Goal: Task Accomplishment & Management: Manage account settings

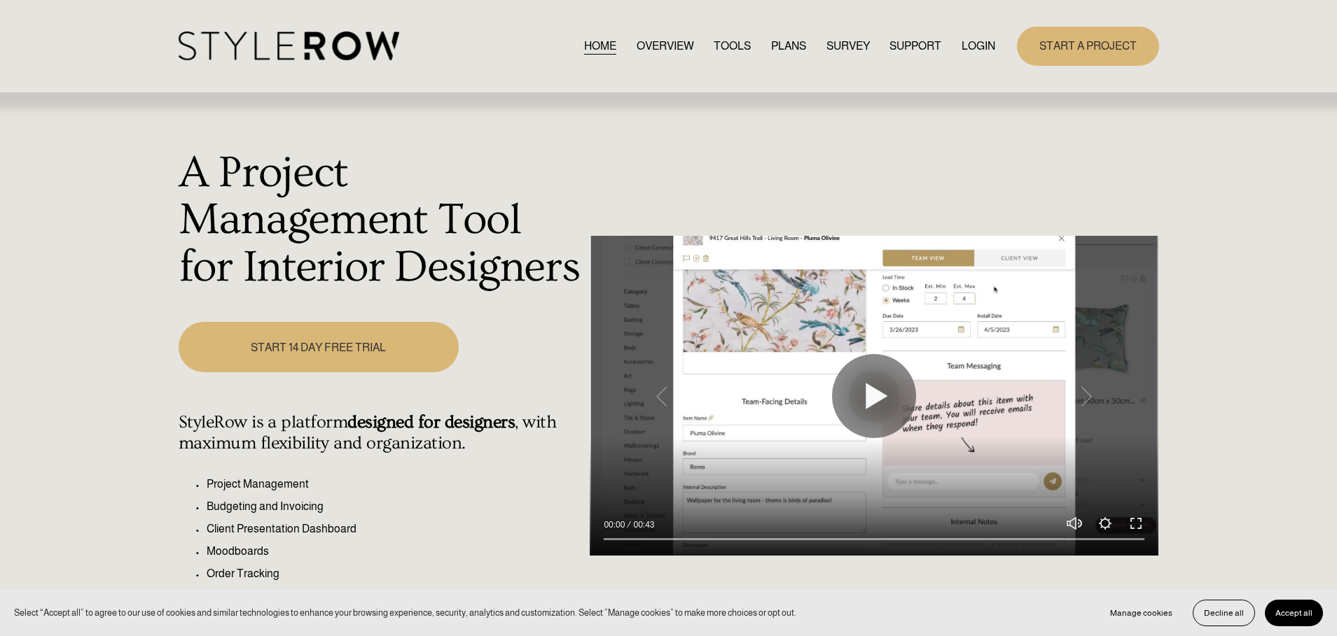
click at [979, 42] on link "LOGIN" at bounding box center [978, 45] width 34 height 19
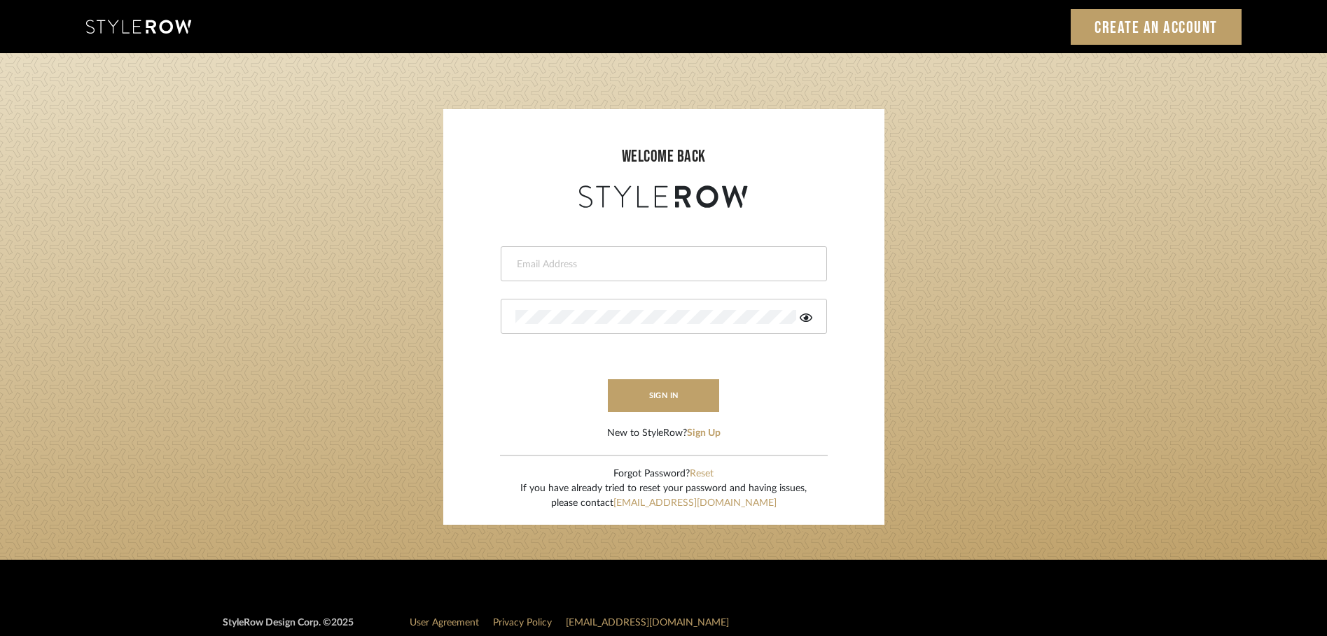
type input "[PERSON_NAME][EMAIL_ADDRESS][DOMAIN_NAME]"
click at [667, 394] on button "sign in" at bounding box center [664, 396] width 112 height 33
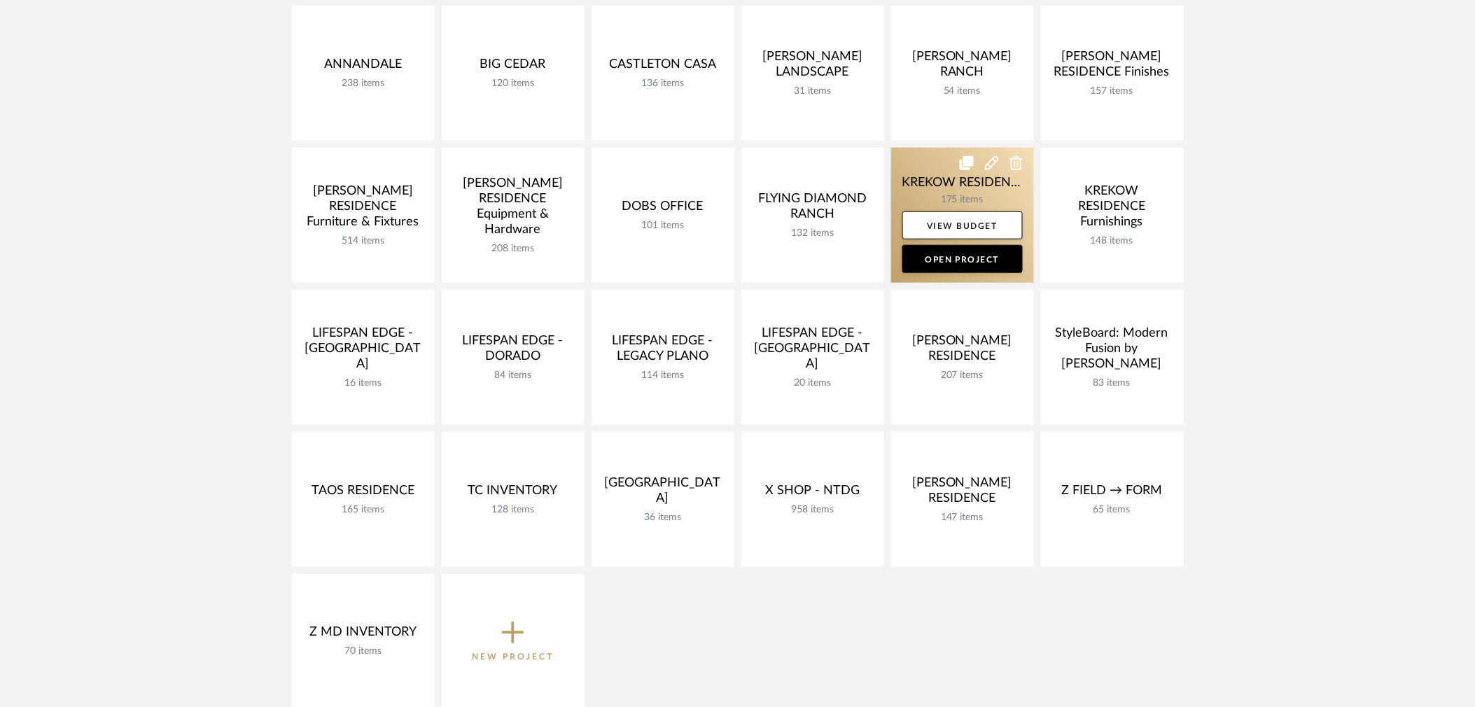
scroll to position [498, 0]
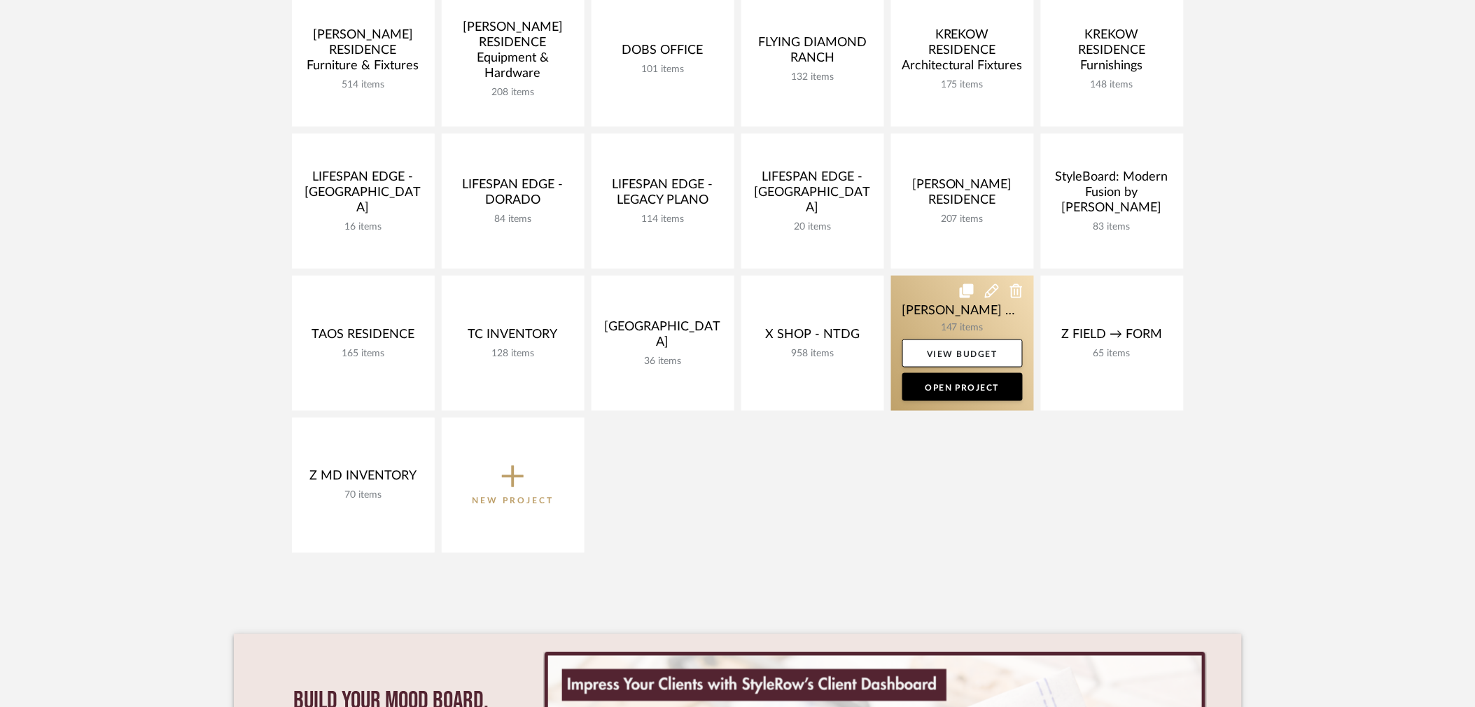
click at [982, 309] on link at bounding box center [962, 343] width 143 height 135
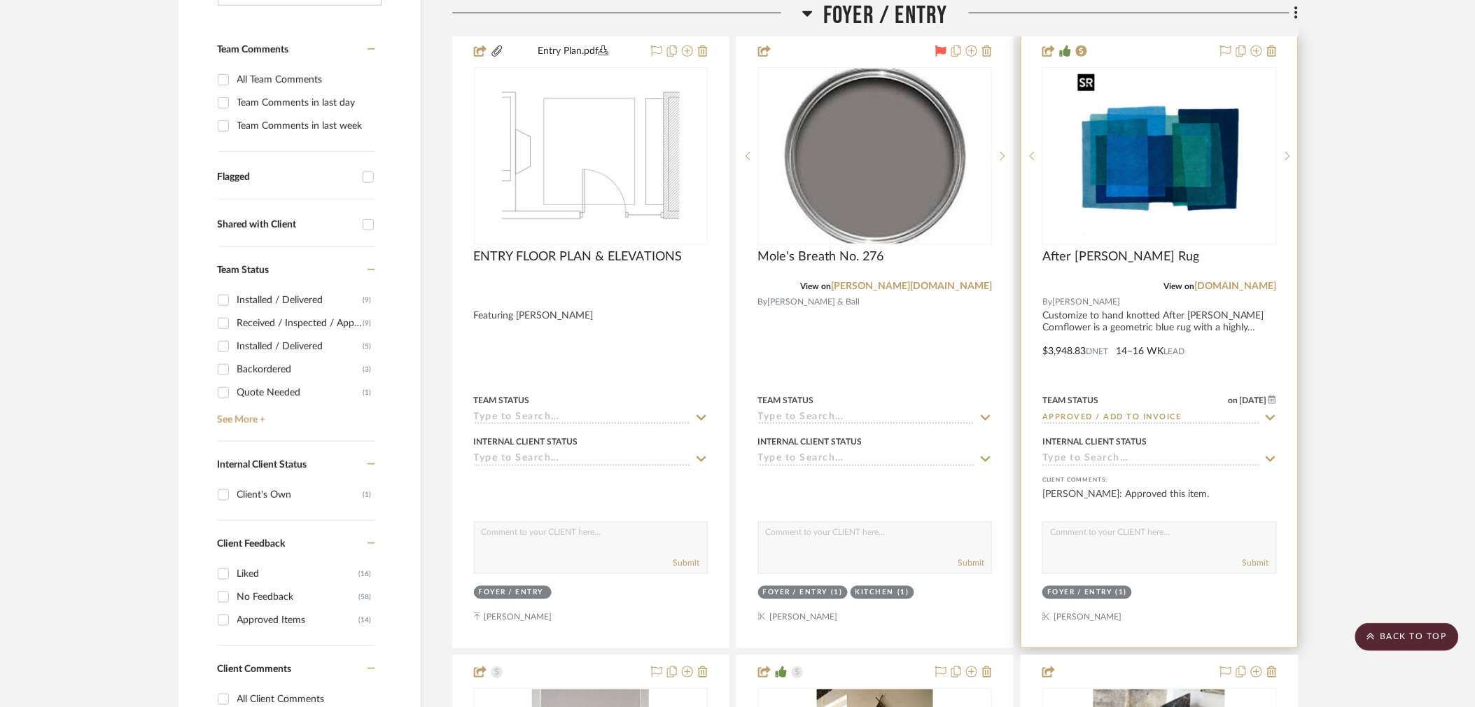
scroll to position [370, 0]
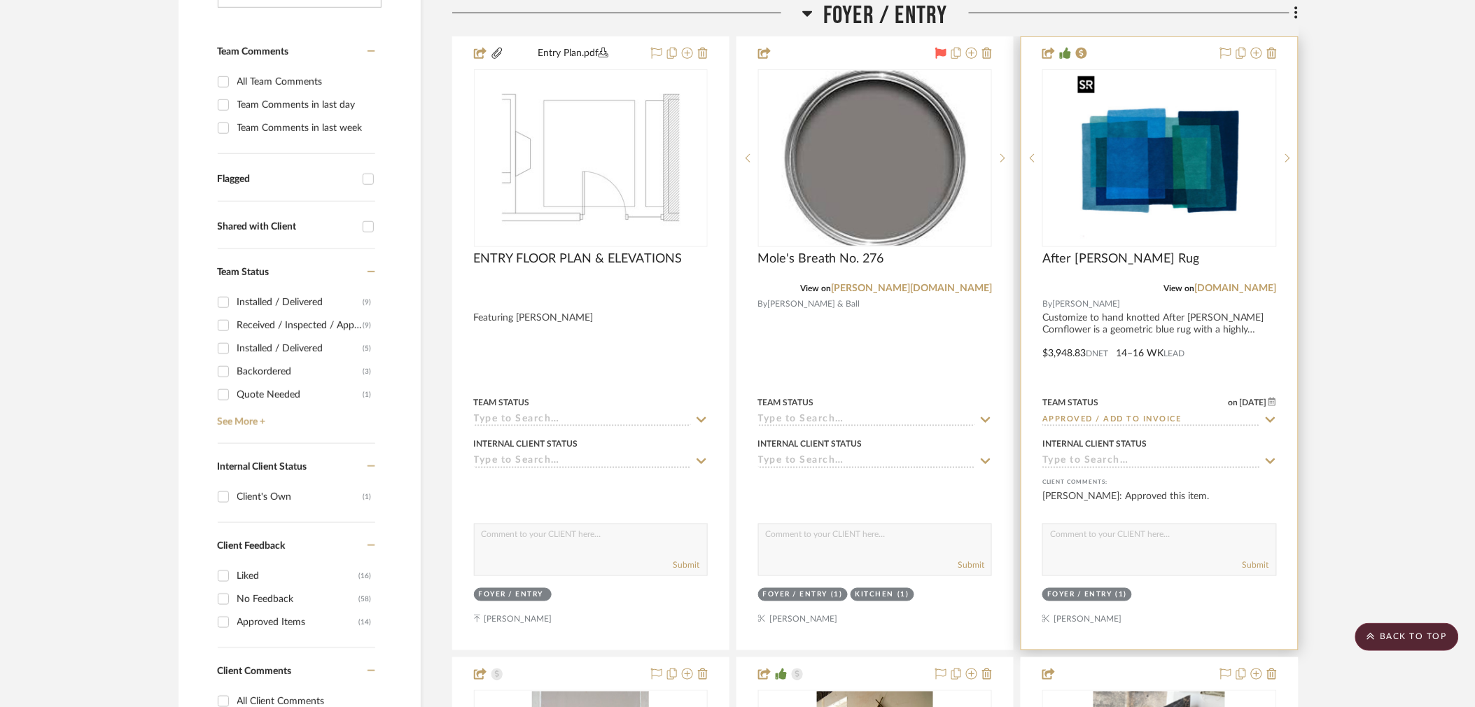
click at [1164, 190] on img "0" at bounding box center [1159, 158] width 175 height 175
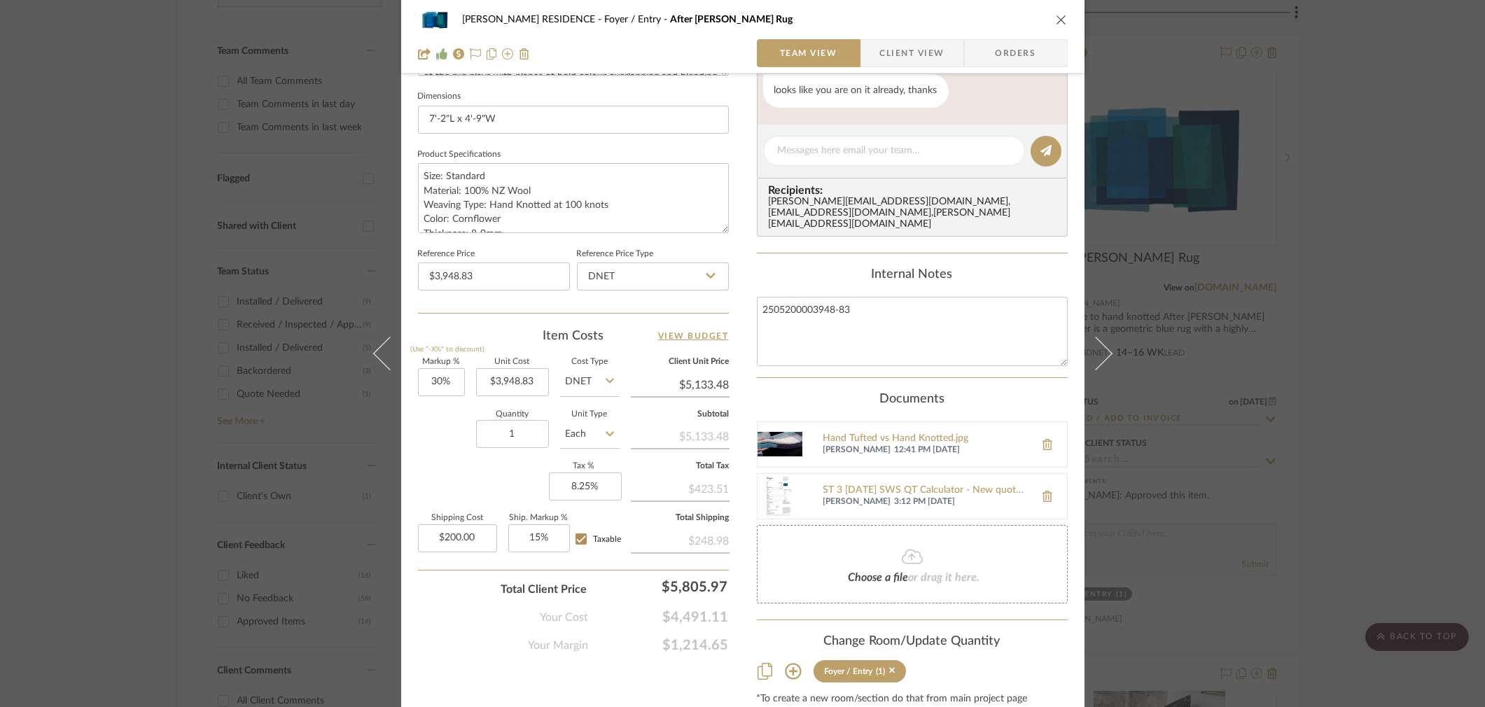
scroll to position [627, 0]
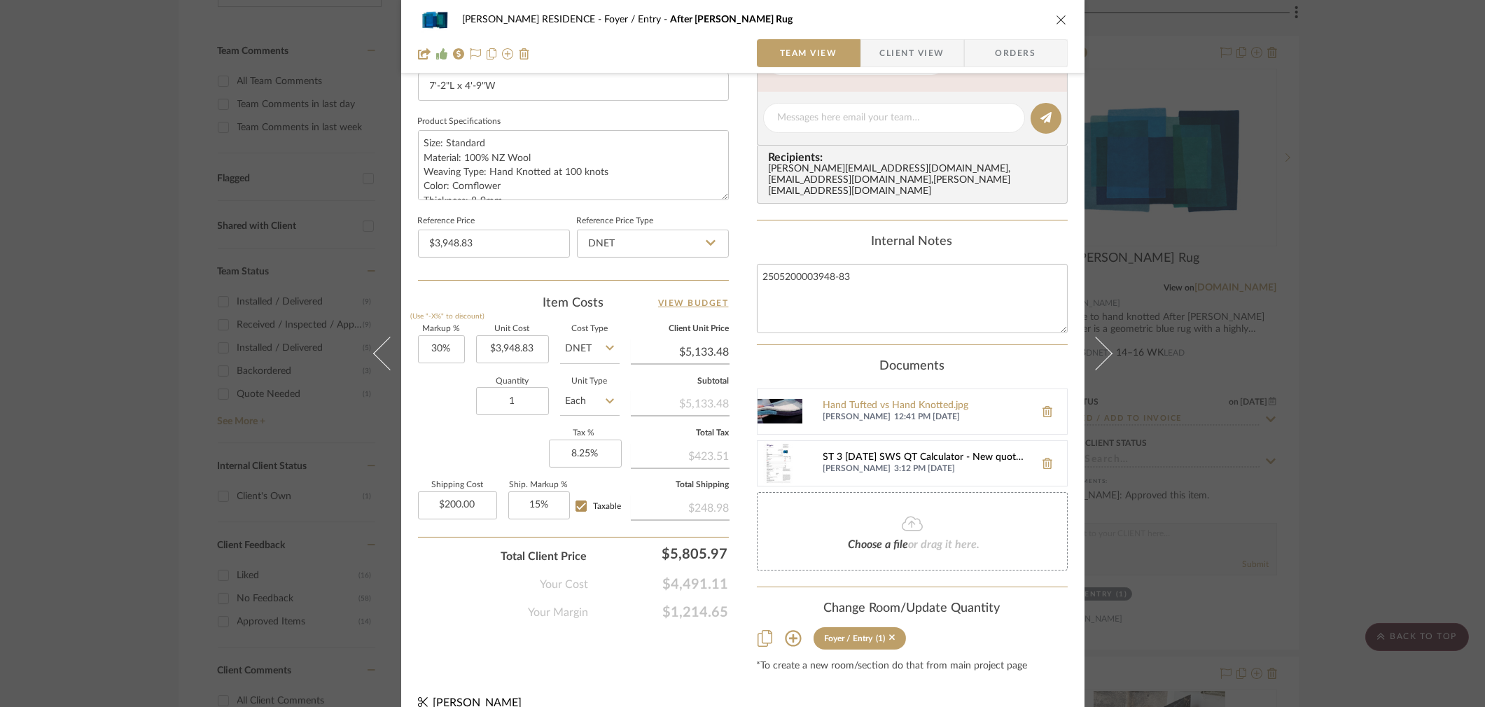
click at [895, 452] on div "ST 3 [DATE] SWS QT Calculator - New quote [PERSON_NAME].pdf" at bounding box center [925, 457] width 204 height 11
click at [1056, 15] on icon "close" at bounding box center [1061, 19] width 11 height 11
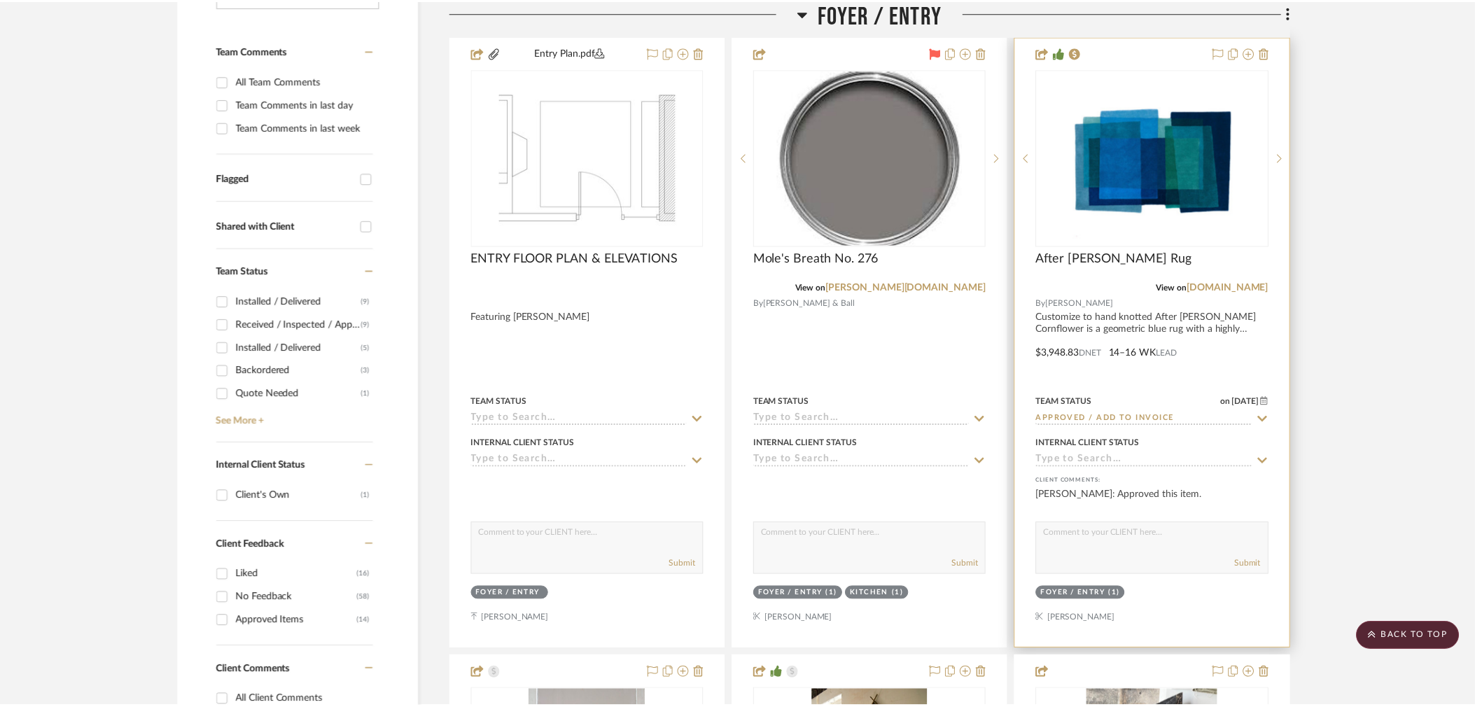
scroll to position [370, 0]
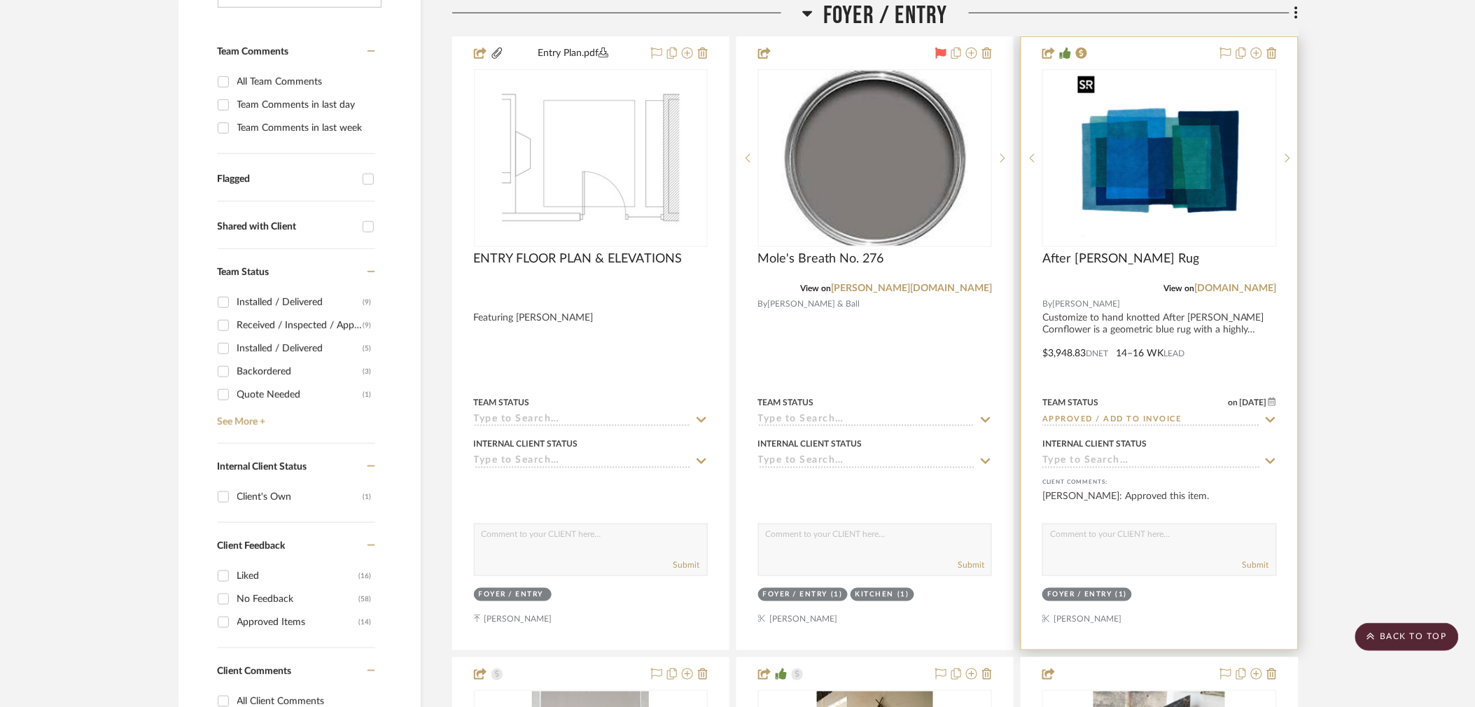
click at [1165, 187] on img "0" at bounding box center [1159, 158] width 175 height 175
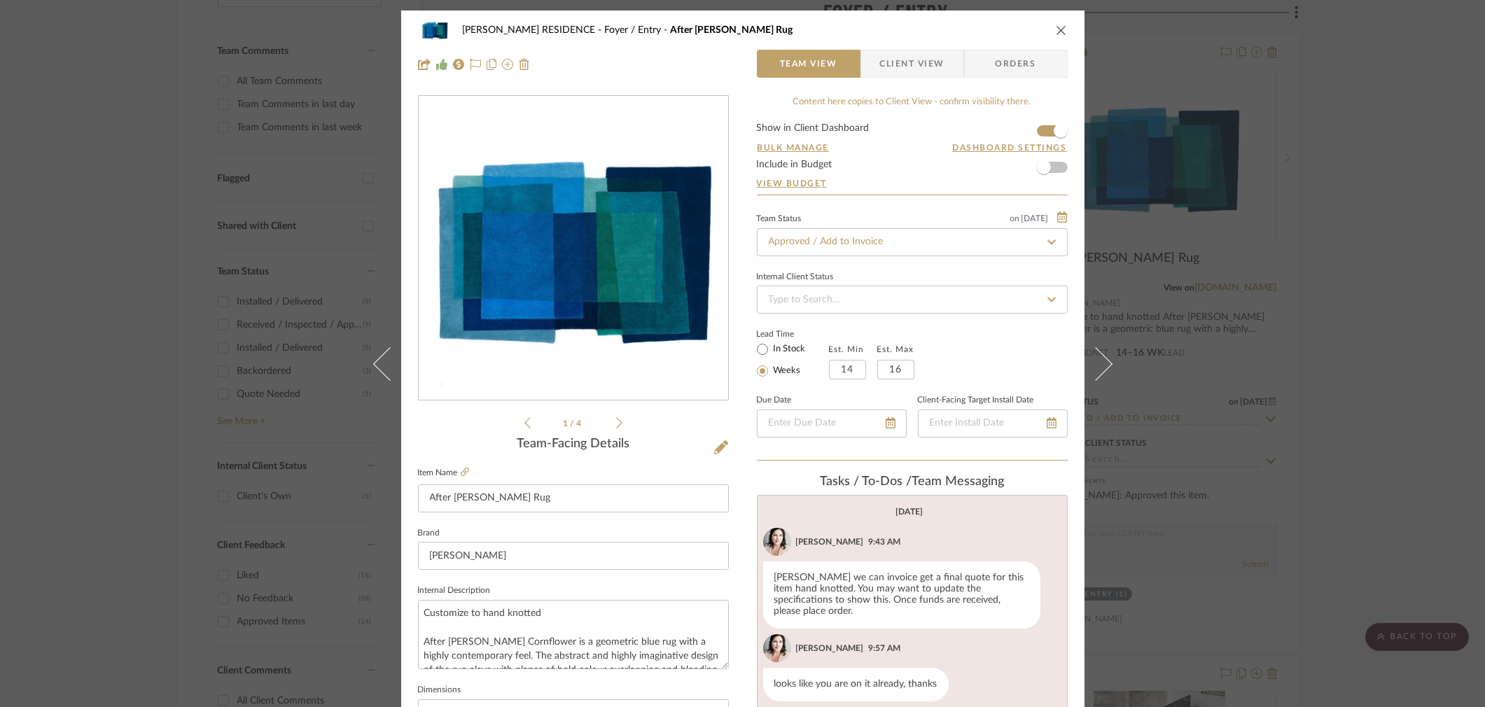
click at [1064, 32] on div "[PERSON_NAME] RESIDENCE Foyer / Entry After [PERSON_NAME] Rug Team View Client …" at bounding box center [742, 48] width 683 height 74
click at [1060, 31] on icon "close" at bounding box center [1061, 30] width 11 height 11
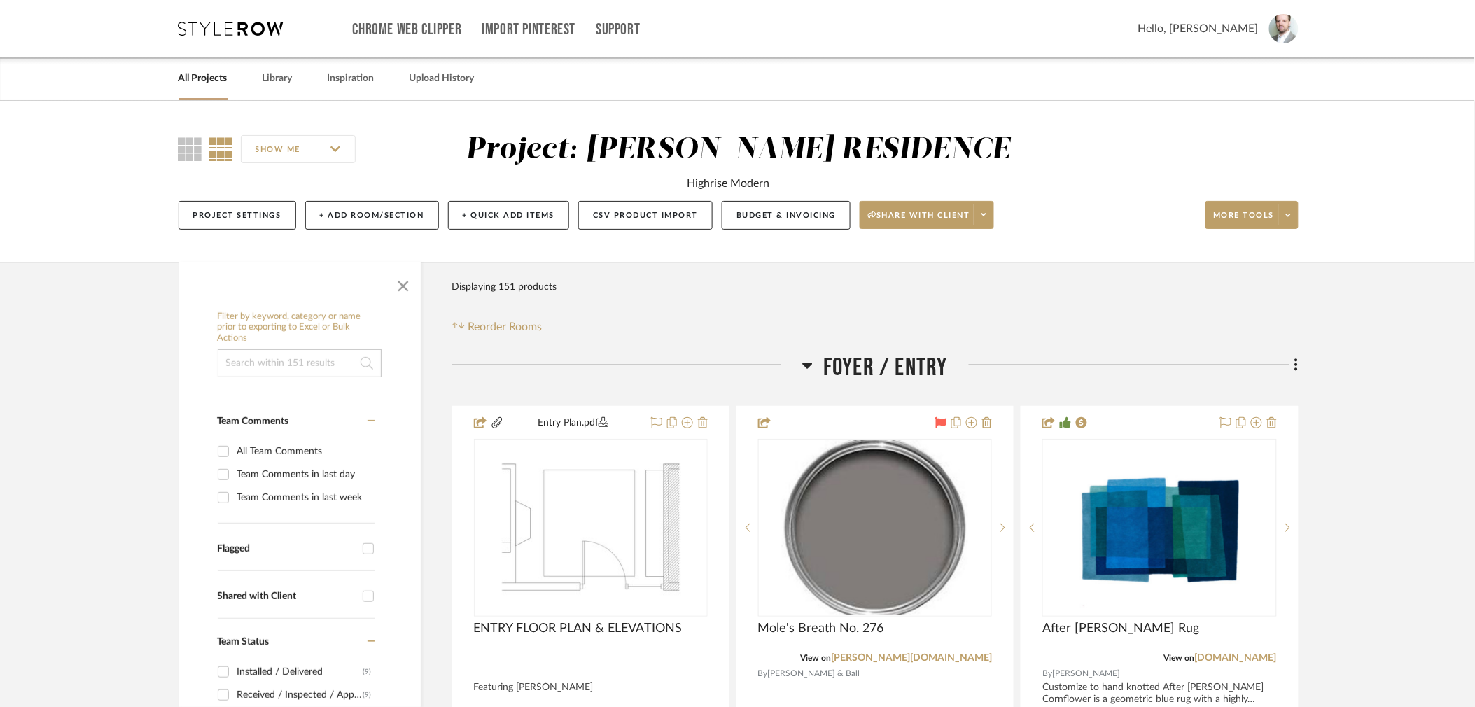
click at [267, 366] on input at bounding box center [300, 363] width 164 height 28
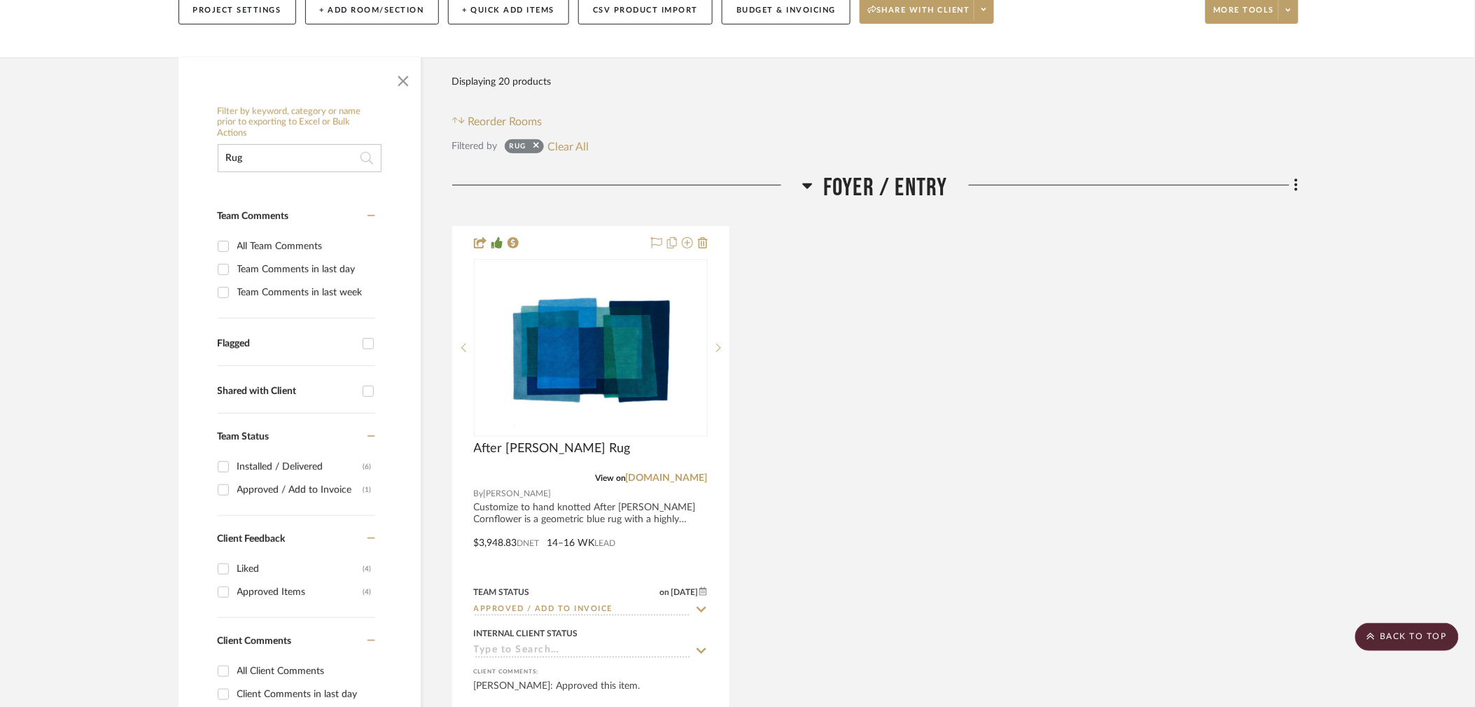
scroll to position [532, 0]
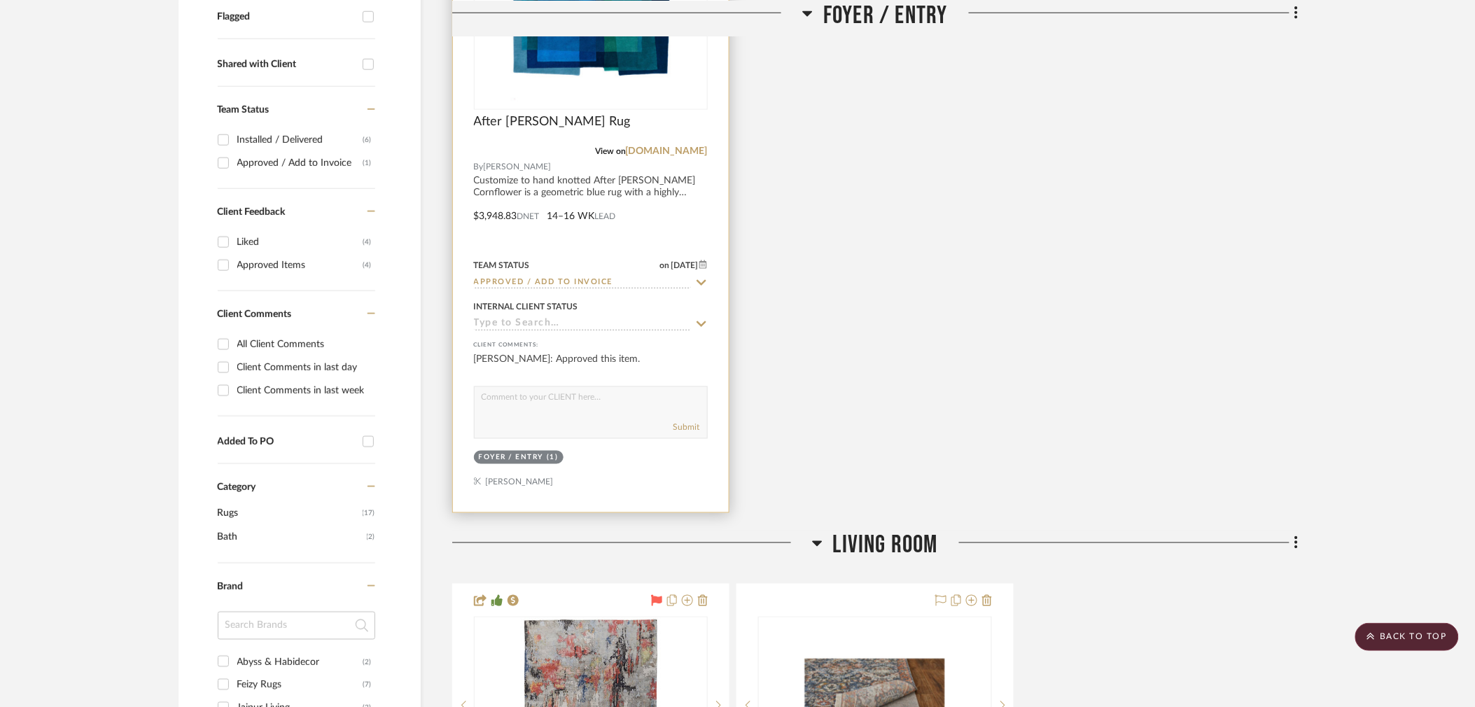
click at [616, 76] on img "0" at bounding box center [590, 20] width 175 height 175
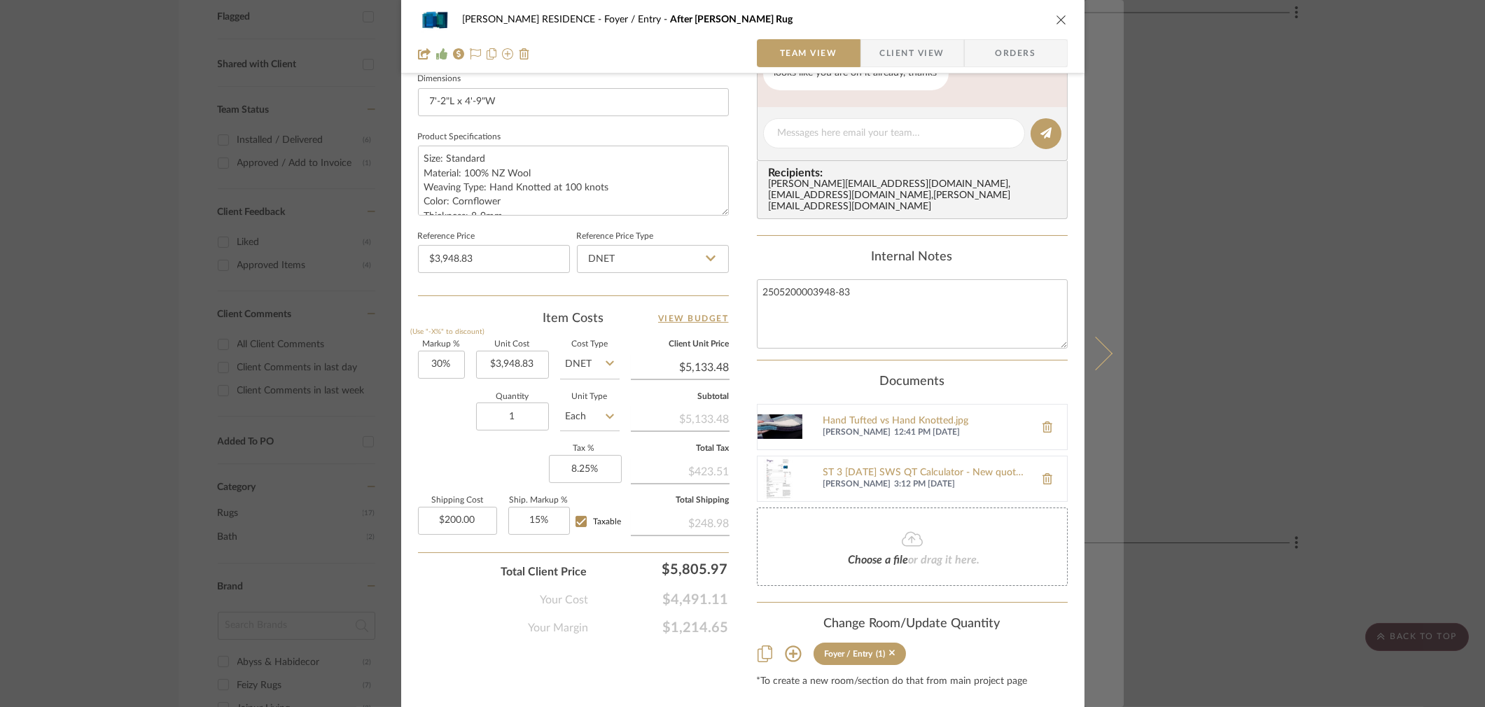
scroll to position [613, 0]
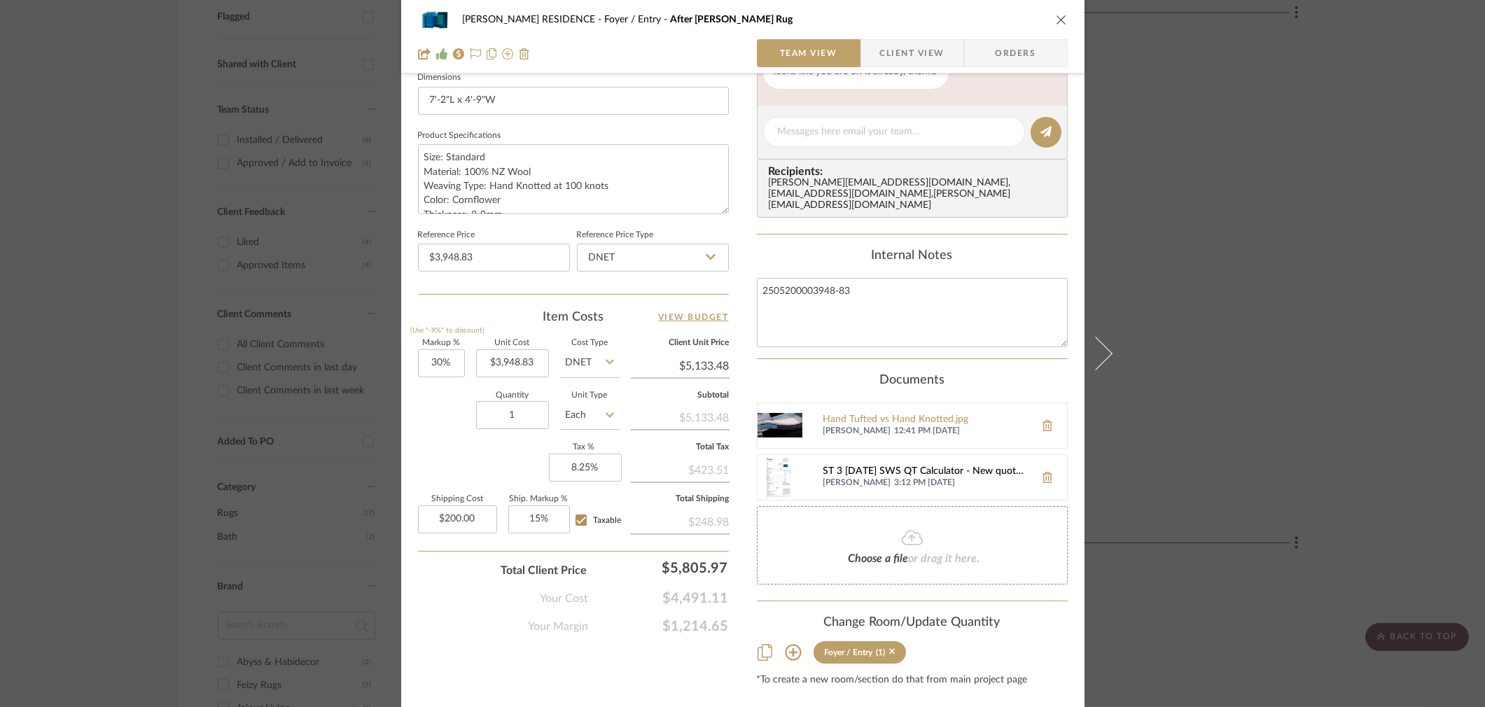
click at [910, 466] on div "ST 3 [DATE] SWS QT Calculator - New quote [PERSON_NAME].pdf" at bounding box center [925, 471] width 204 height 11
click at [1056, 18] on icon "close" at bounding box center [1061, 19] width 11 height 11
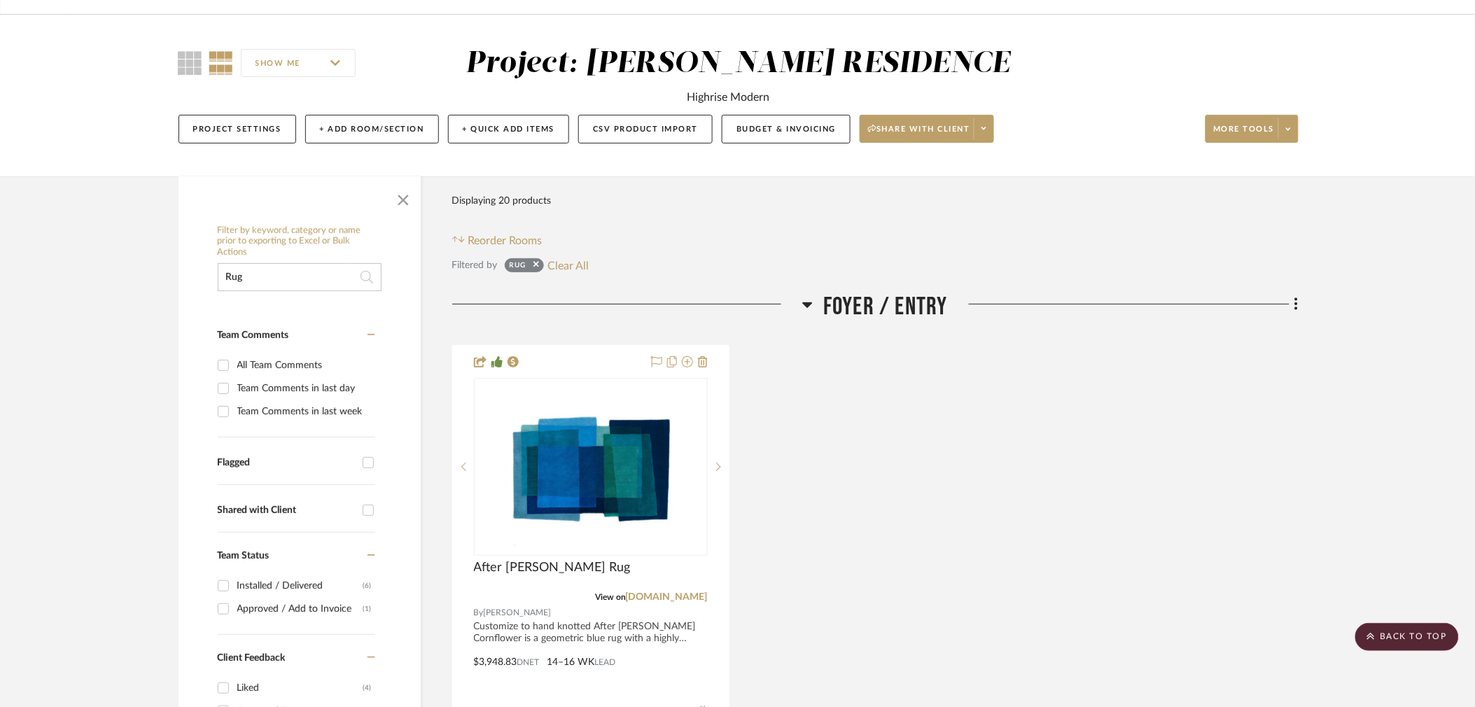
scroll to position [0, 0]
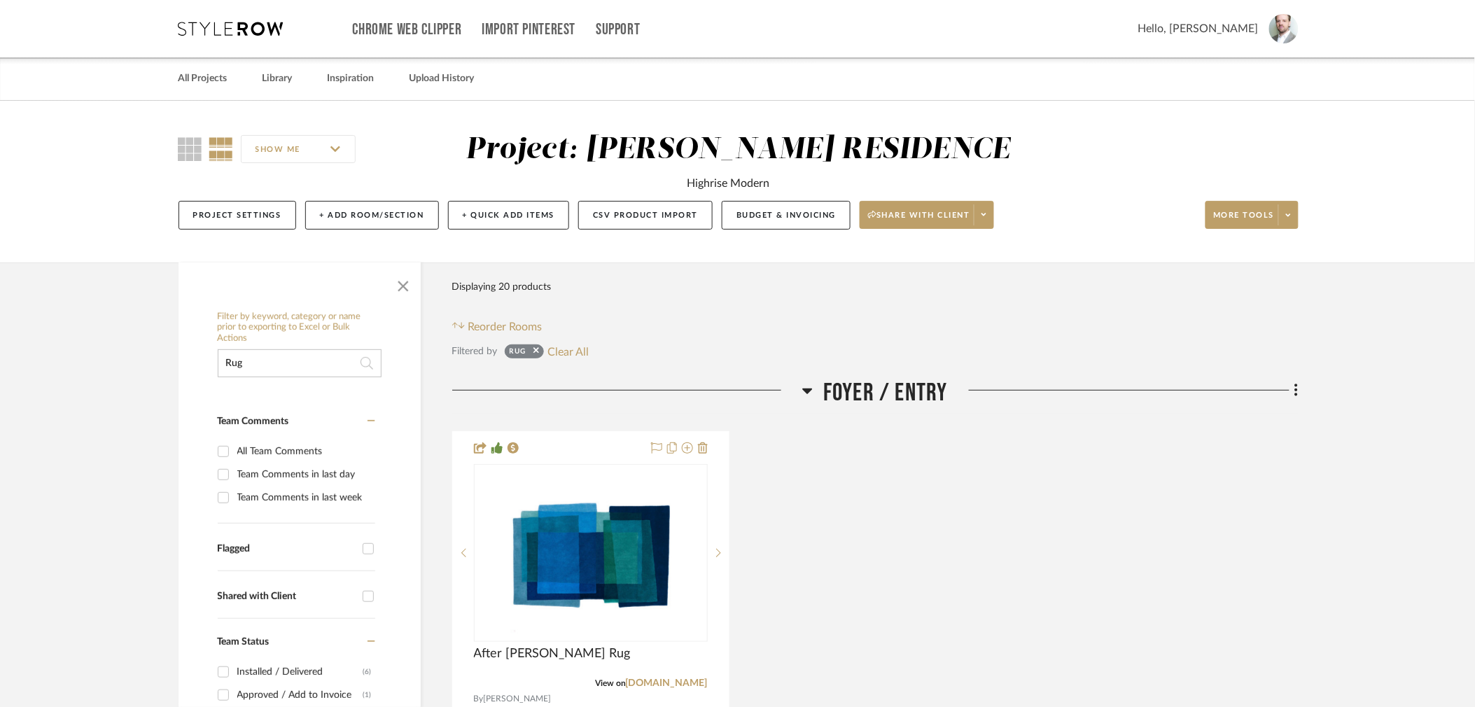
click at [297, 352] on input "Rug" at bounding box center [300, 363] width 164 height 28
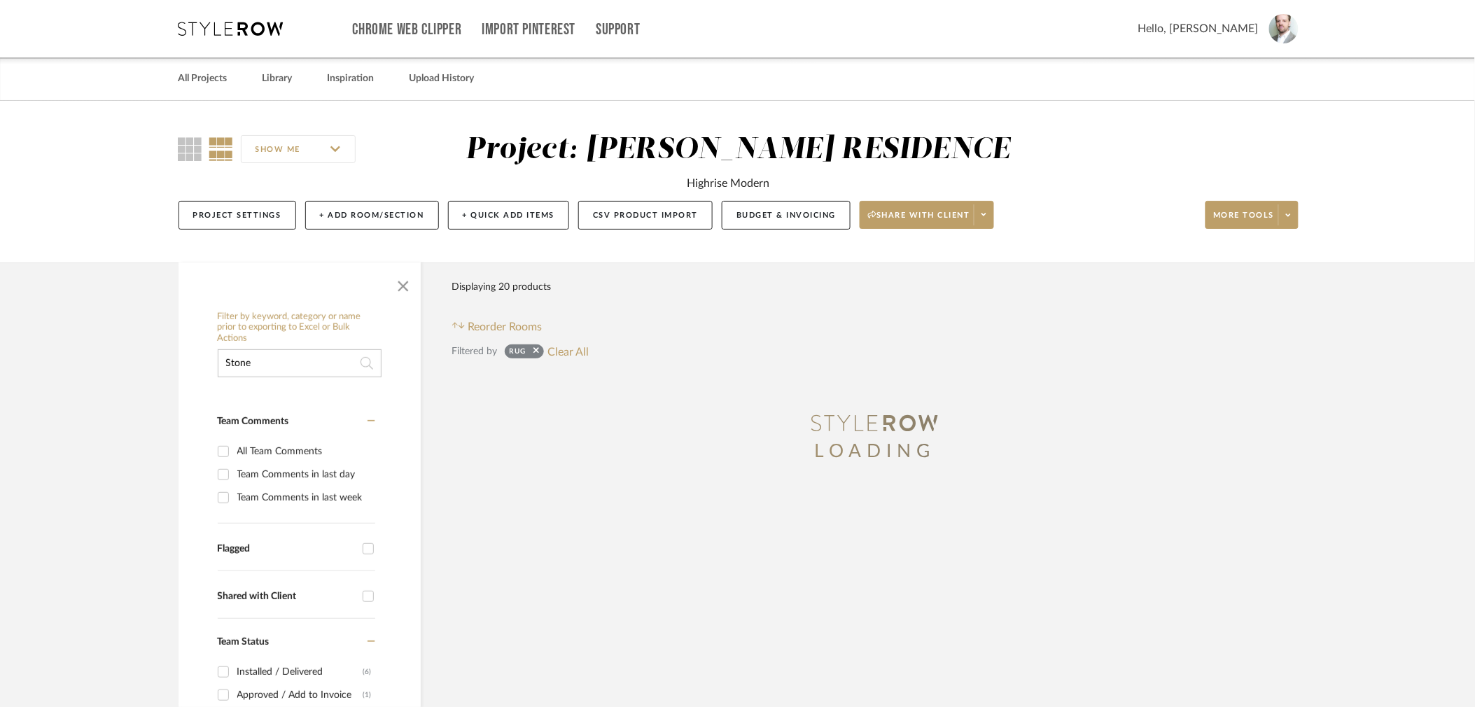
type input "Stone"
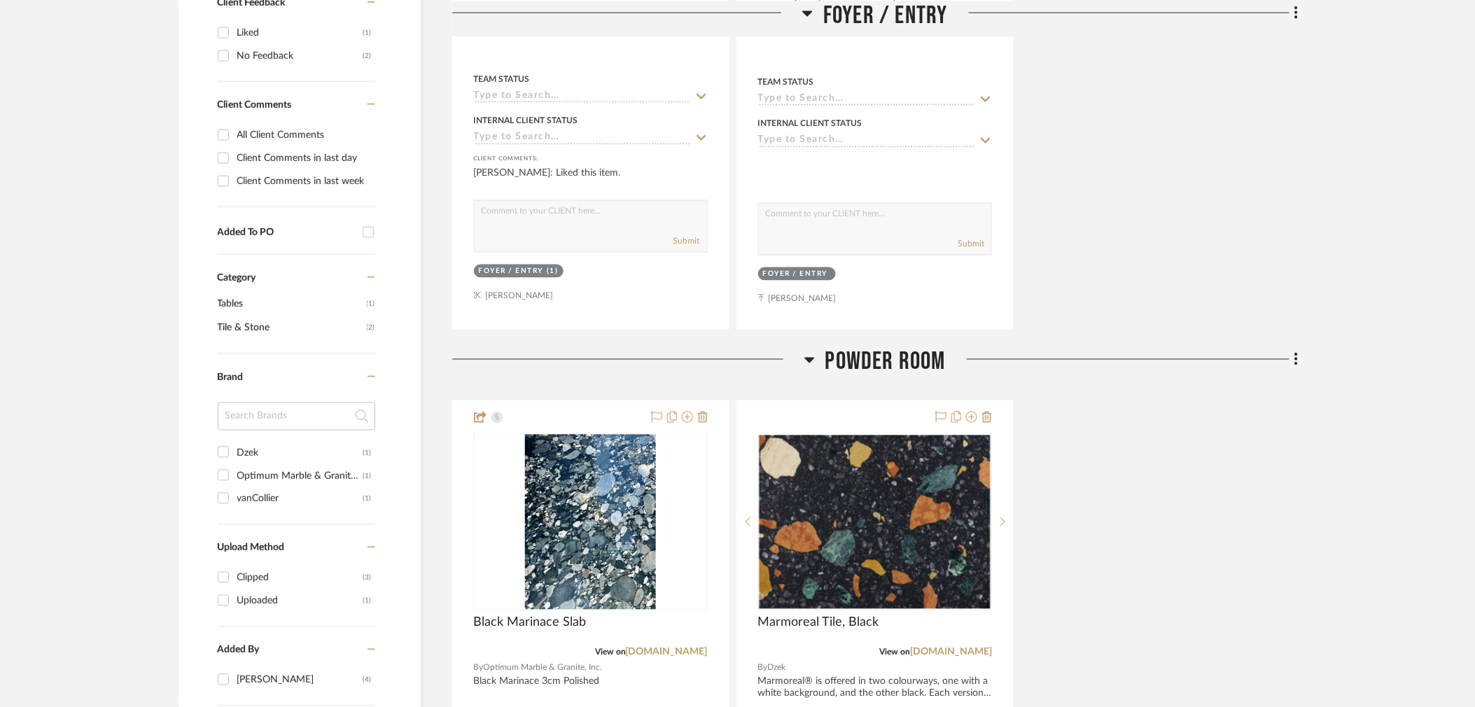
scroll to position [738, 0]
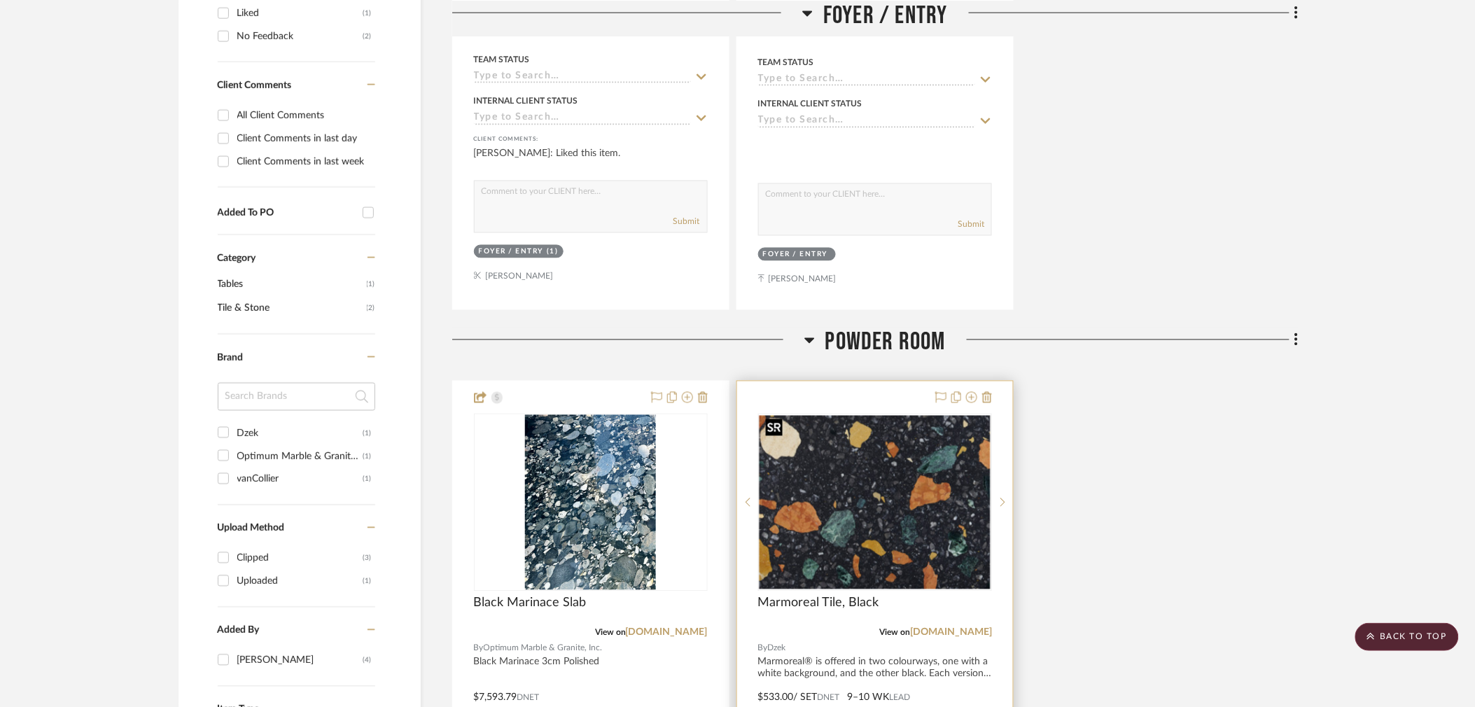
click at [908, 458] on img "0" at bounding box center [875, 503] width 231 height 174
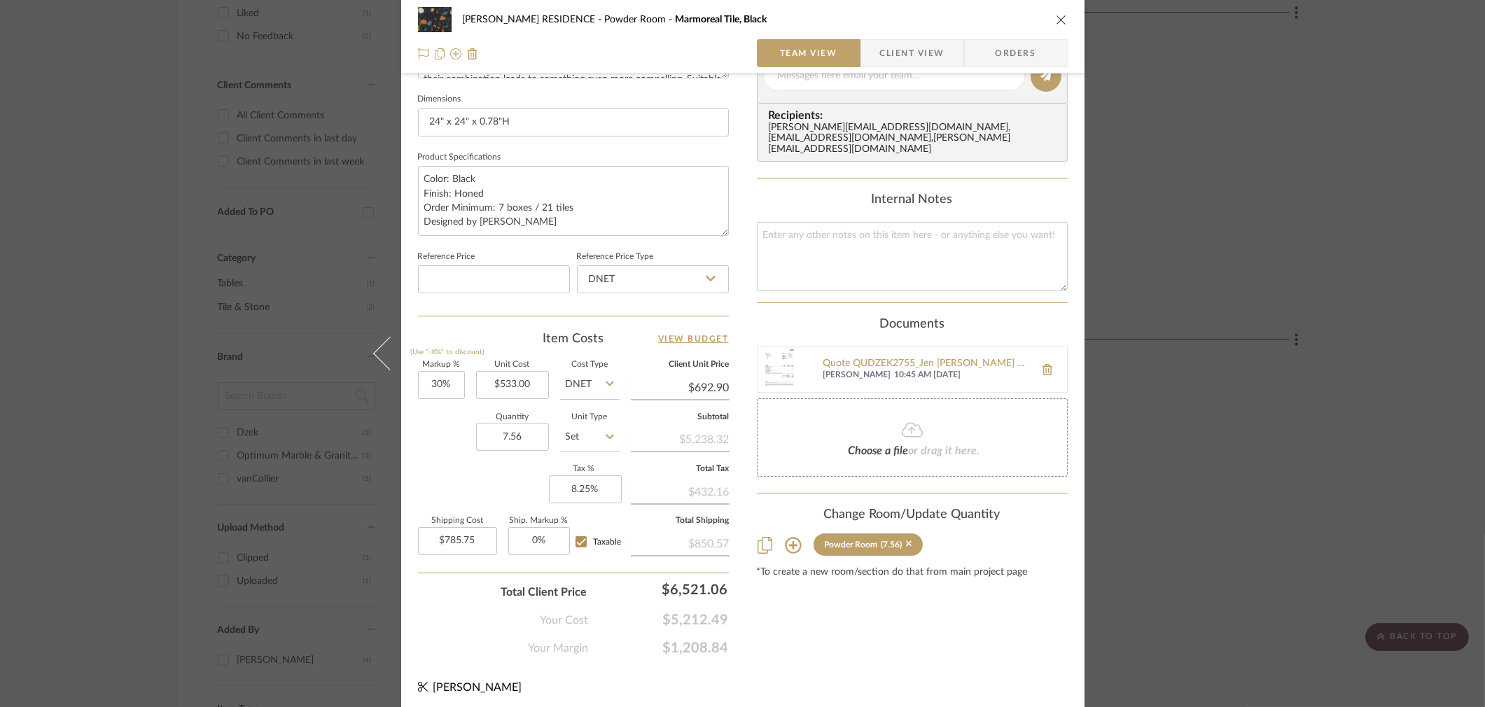
scroll to position [596, 0]
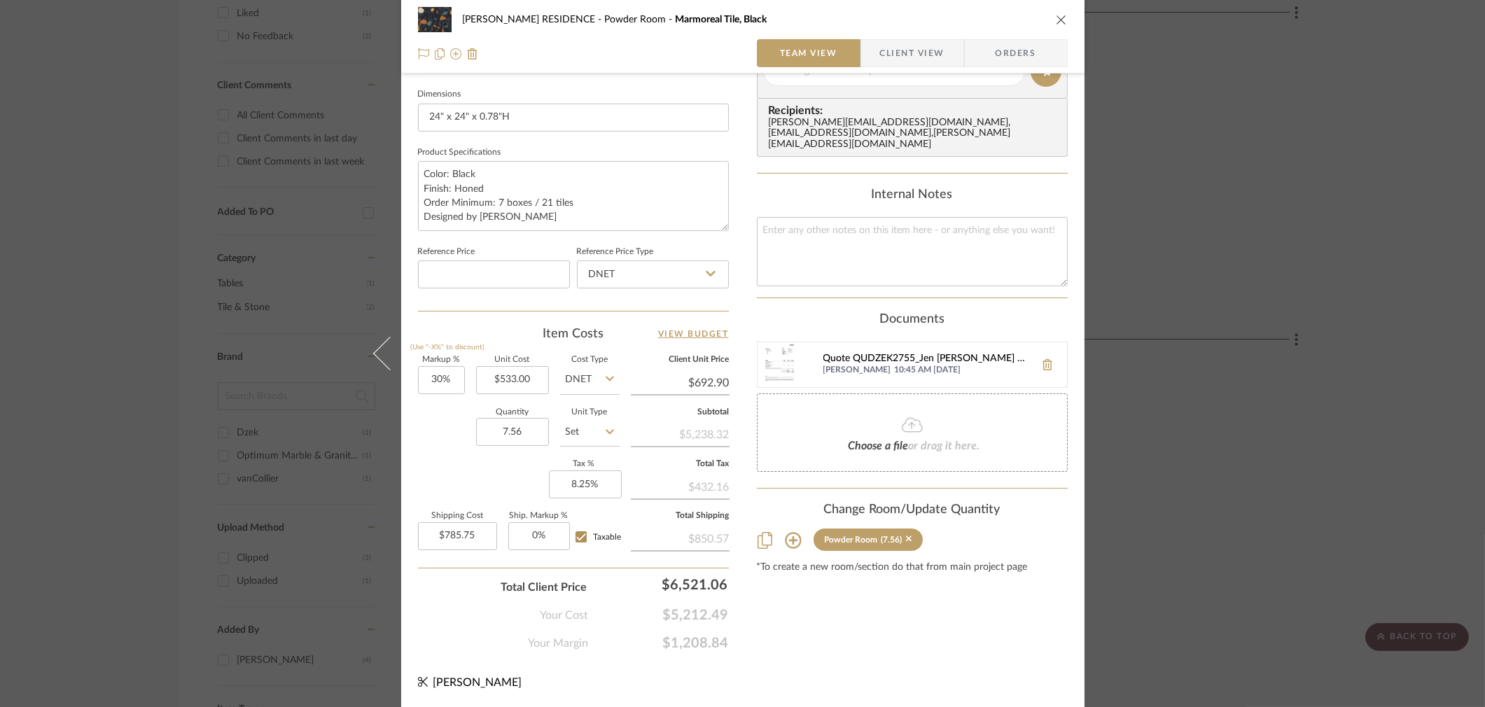
click at [926, 354] on div "Quote QUDZEK2755_Jen [PERSON_NAME] Design_incl_shipping.pdf" at bounding box center [925, 359] width 204 height 11
click at [1056, 15] on icon "close" at bounding box center [1061, 19] width 11 height 11
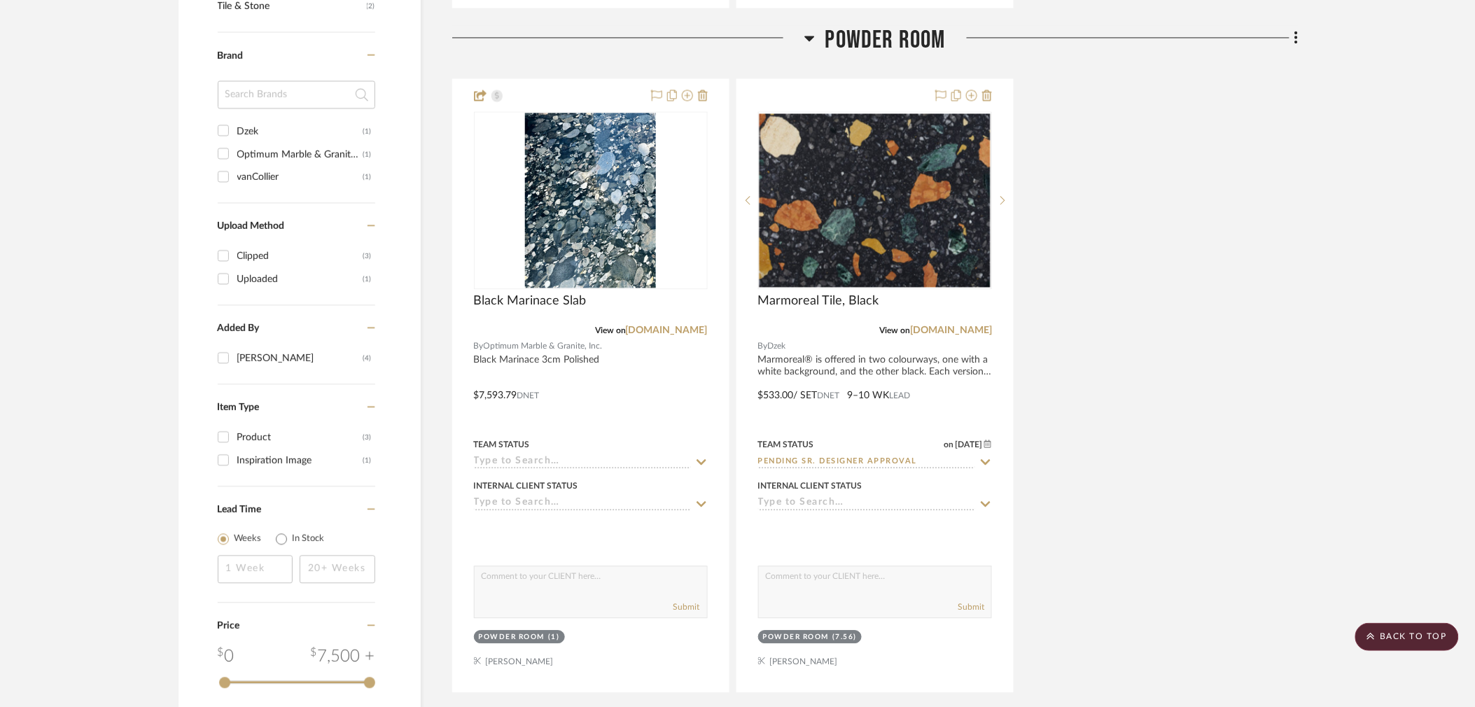
scroll to position [1024, 0]
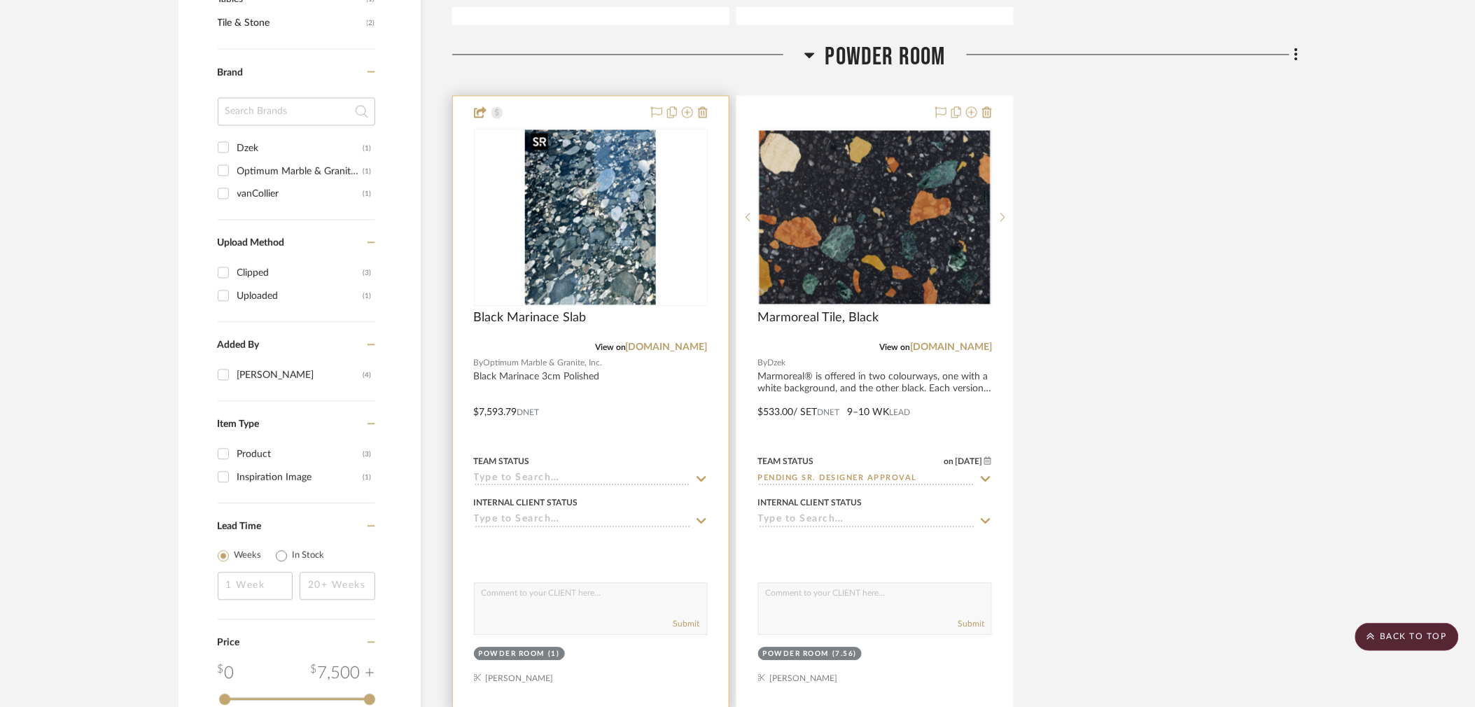
click at [585, 221] on img "0" at bounding box center [590, 217] width 131 height 175
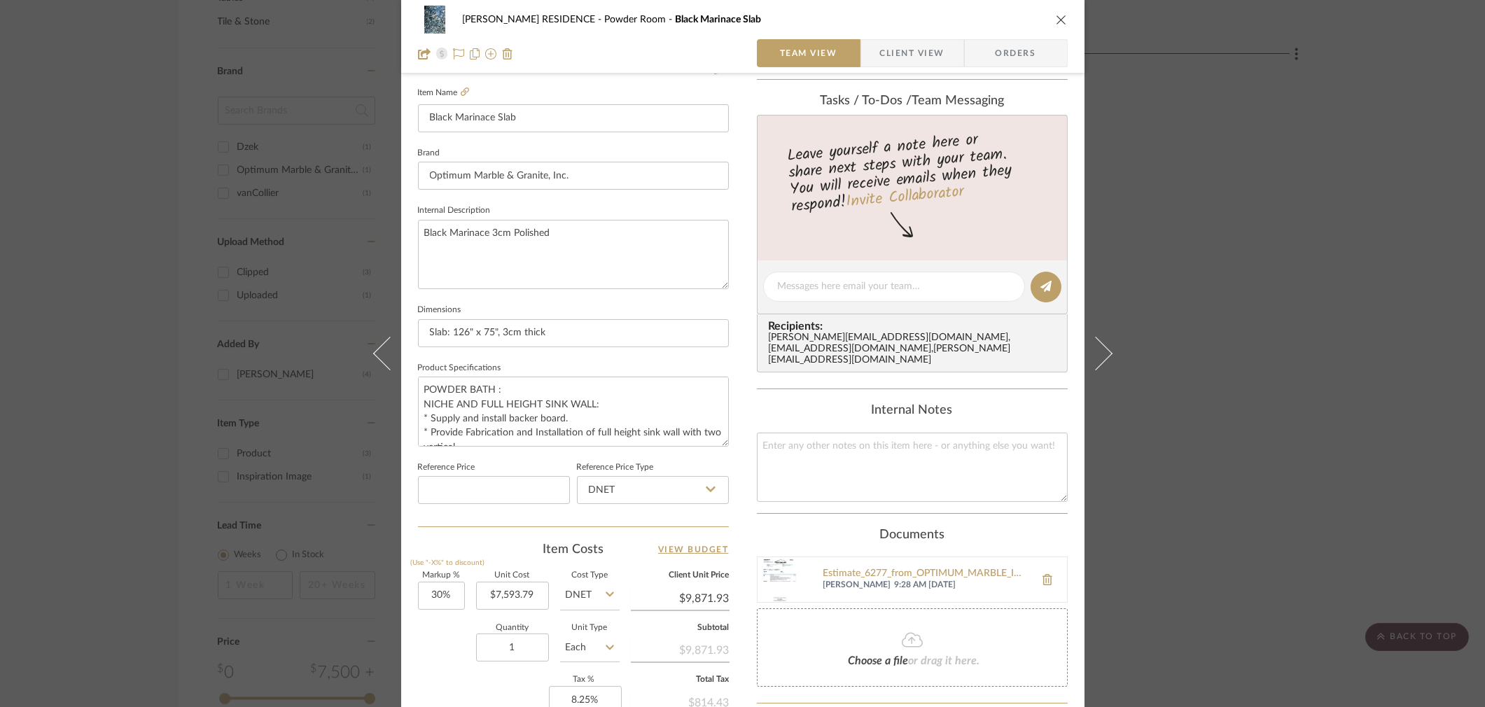
scroll to position [382, 0]
click at [1056, 21] on icon "close" at bounding box center [1061, 19] width 11 height 11
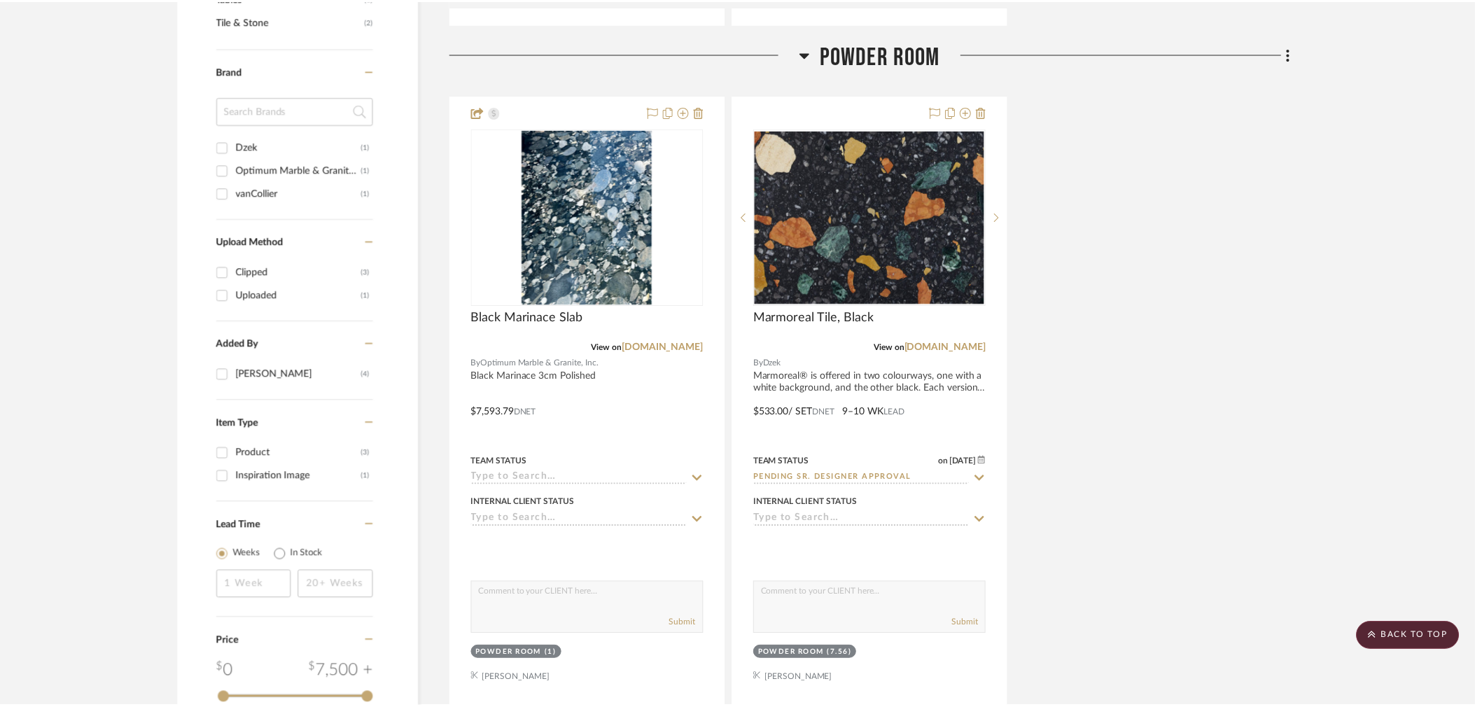
scroll to position [1024, 0]
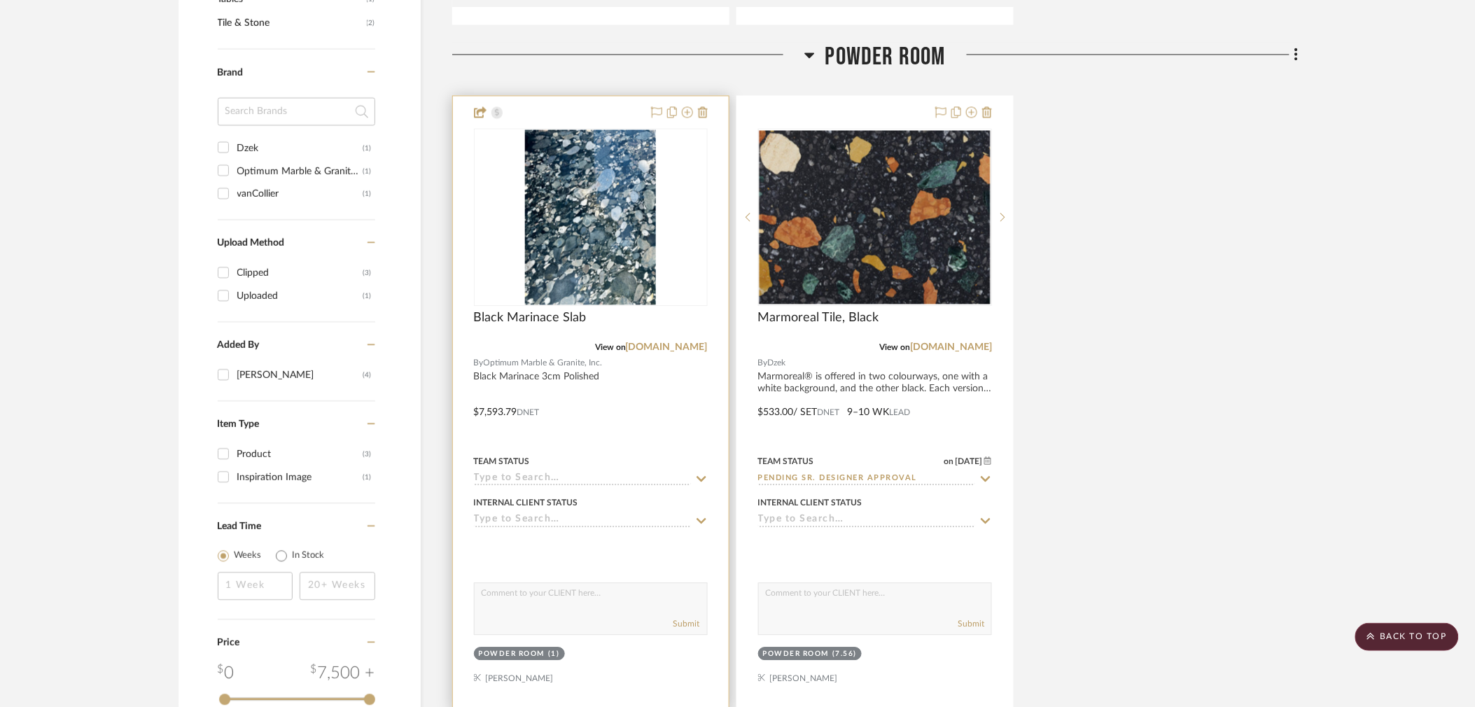
click at [617, 477] on input at bounding box center [582, 479] width 217 height 13
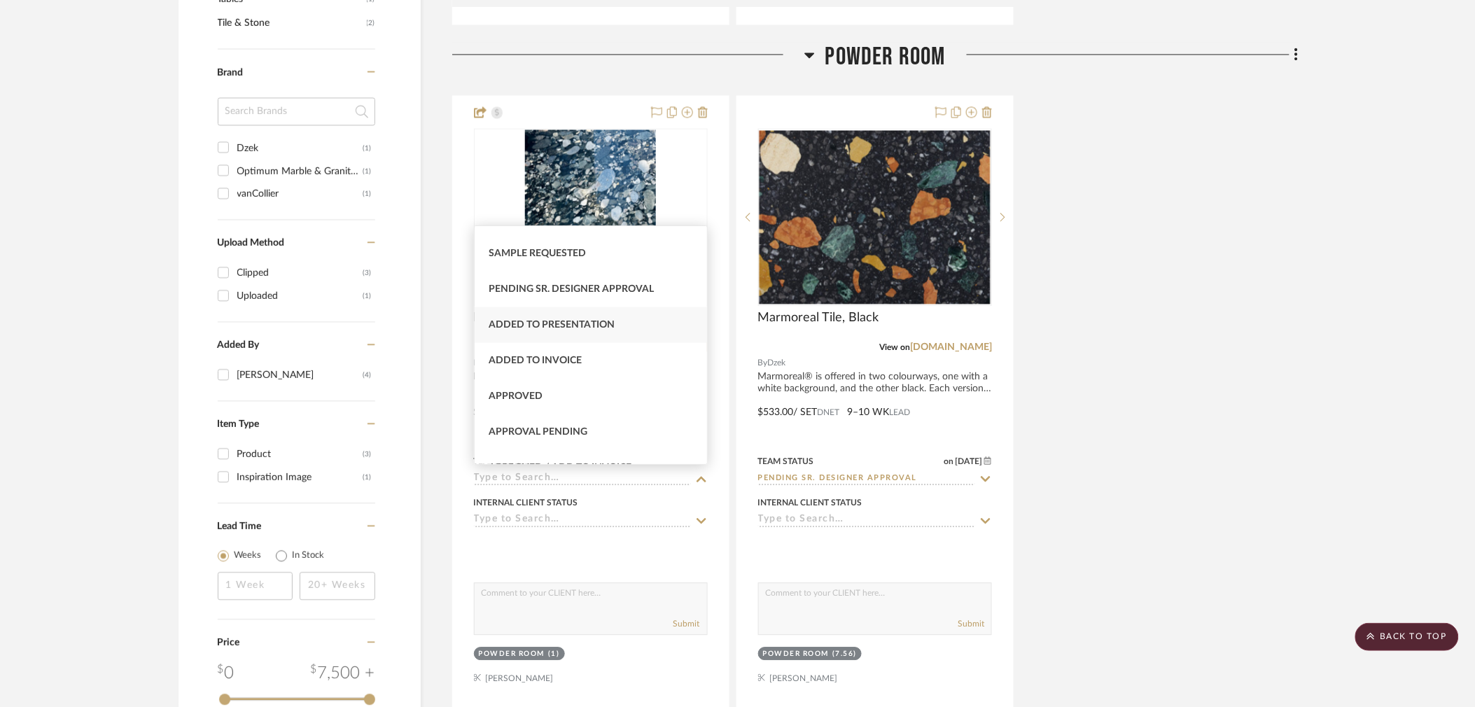
scroll to position [598, 0]
click at [569, 394] on span "Approval Pending" at bounding box center [538, 396] width 99 height 10
type input "[DATE]"
type input "Approval Pending"
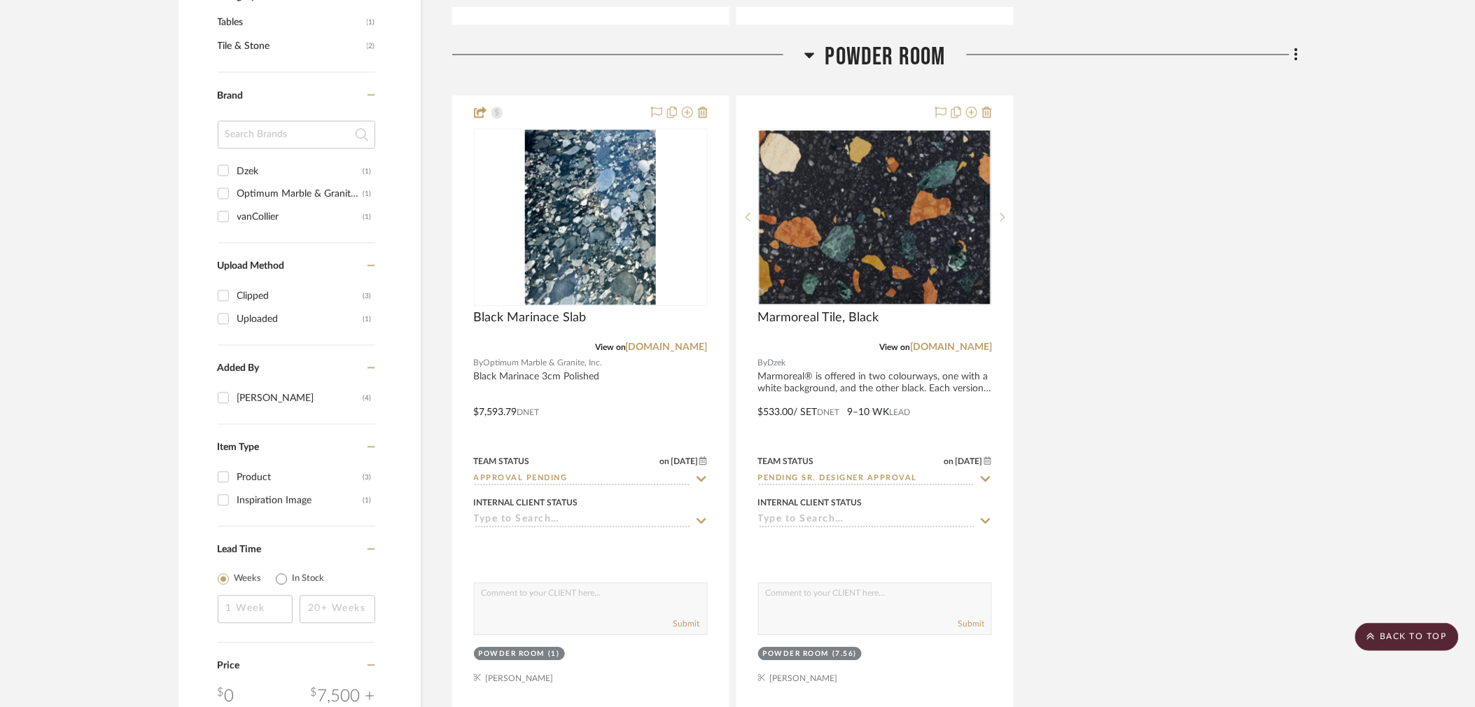
scroll to position [1047, 0]
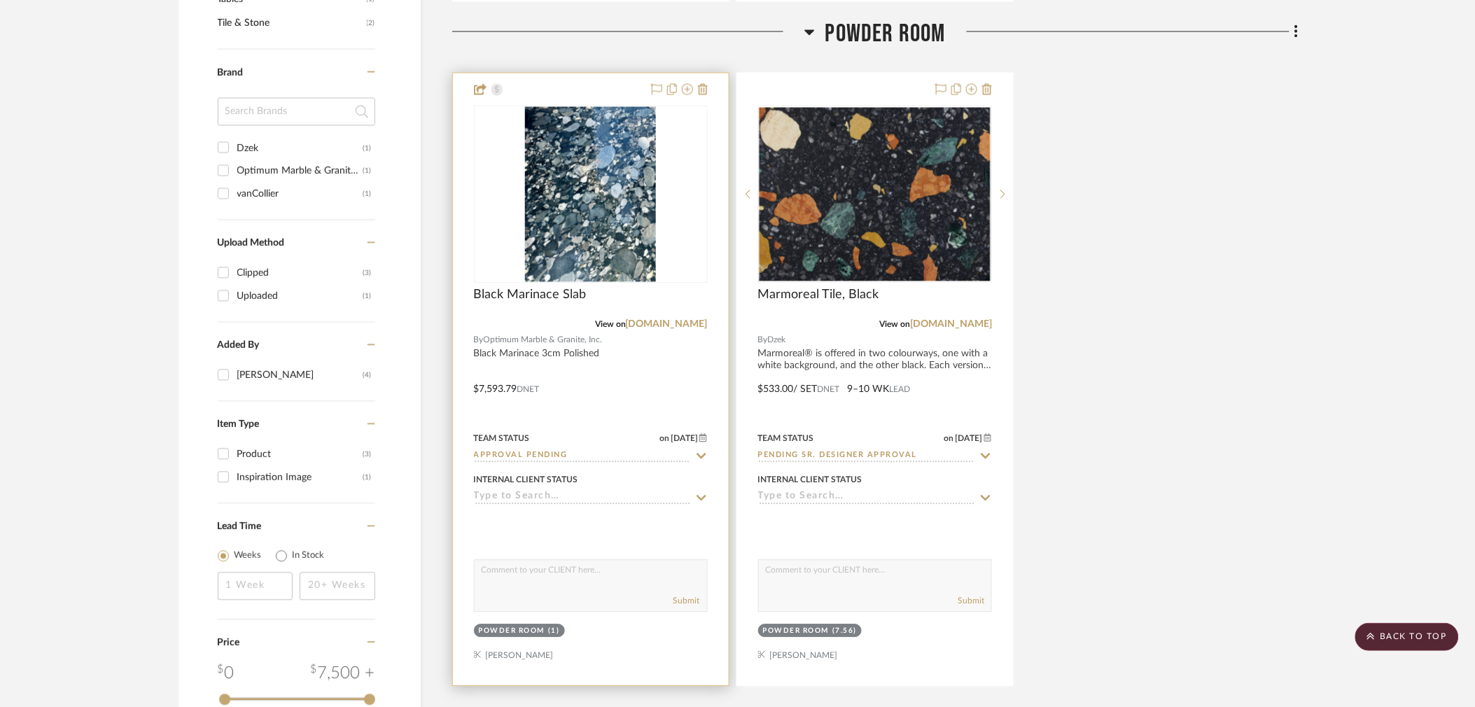
click at [574, 491] on input at bounding box center [582, 497] width 217 height 13
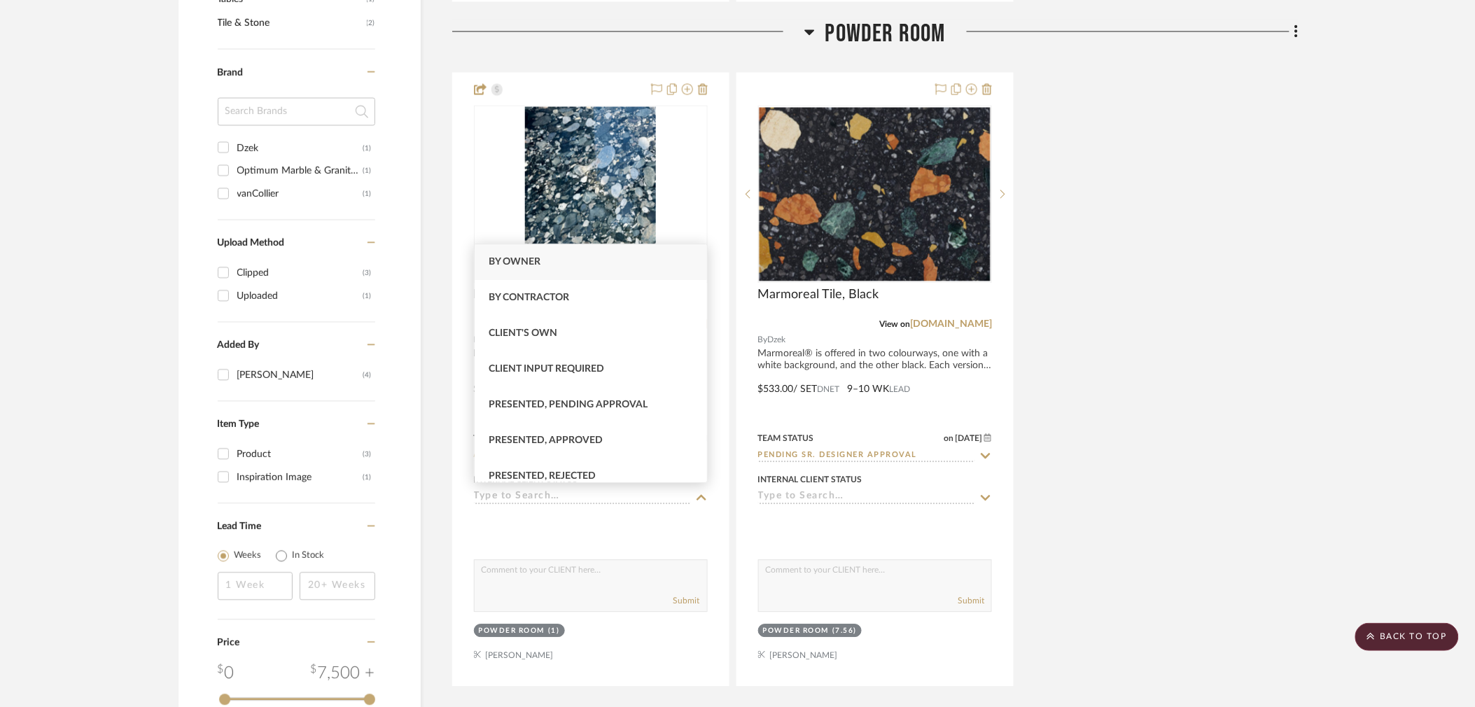
click at [1110, 403] on div "Black Marinace Slab View on [DOMAIN_NAME] By Optimum Marble & Granite, Inc. Bla…" at bounding box center [875, 379] width 847 height 614
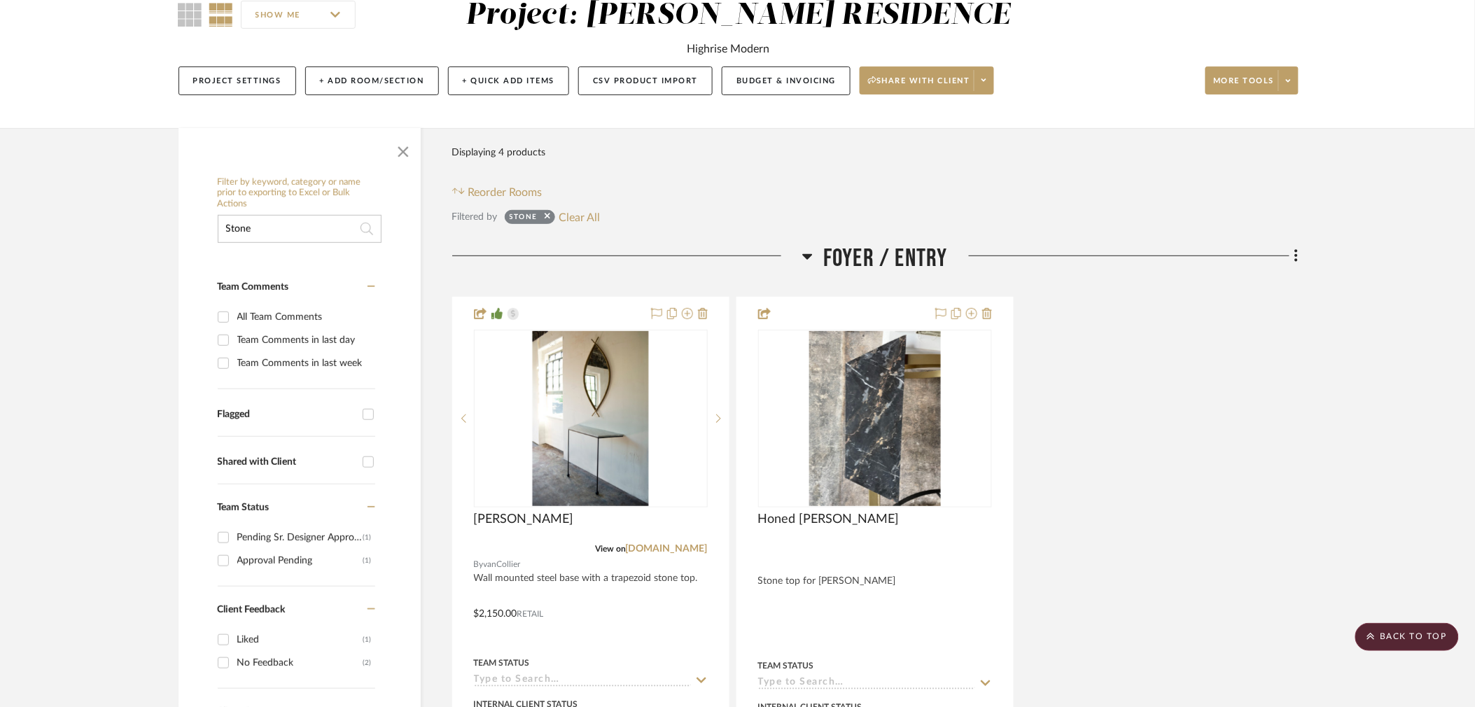
scroll to position [0, 0]
